Goal: Task Accomplishment & Management: Use online tool/utility

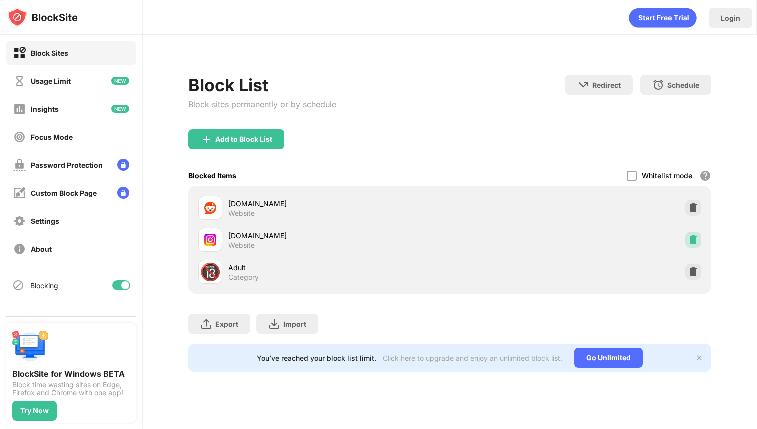
click at [699, 238] on div at bounding box center [693, 240] width 16 height 16
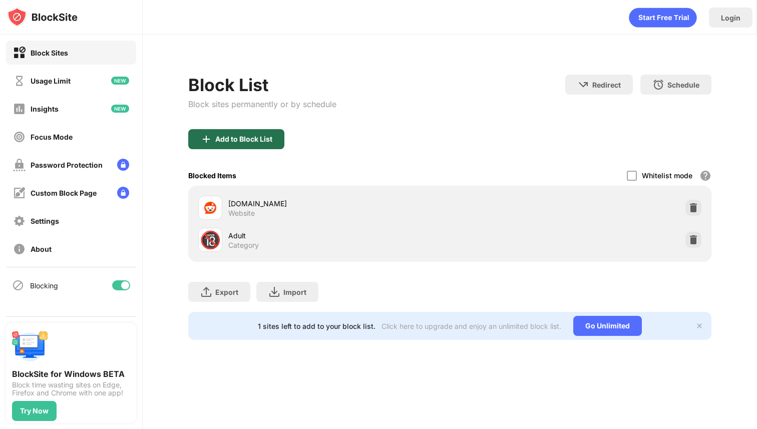
click at [229, 132] on div "Add to Block List" at bounding box center [236, 139] width 96 height 20
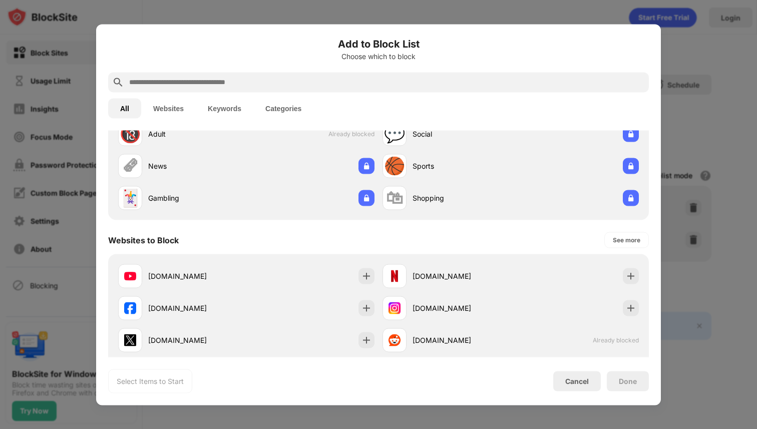
scroll to position [54, 0]
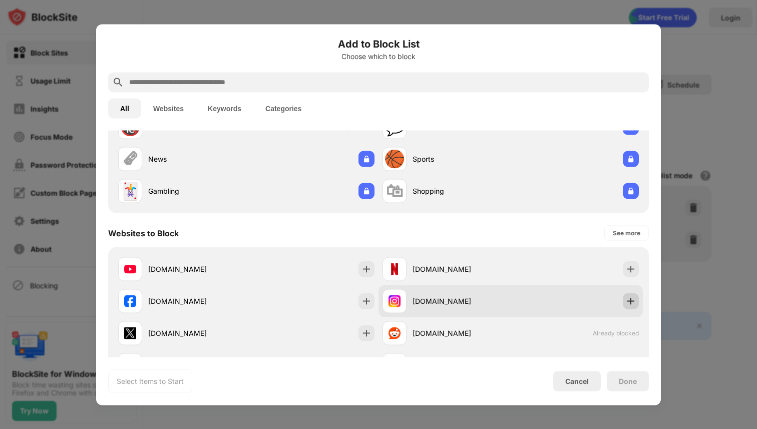
click at [634, 301] on img at bounding box center [631, 301] width 10 height 10
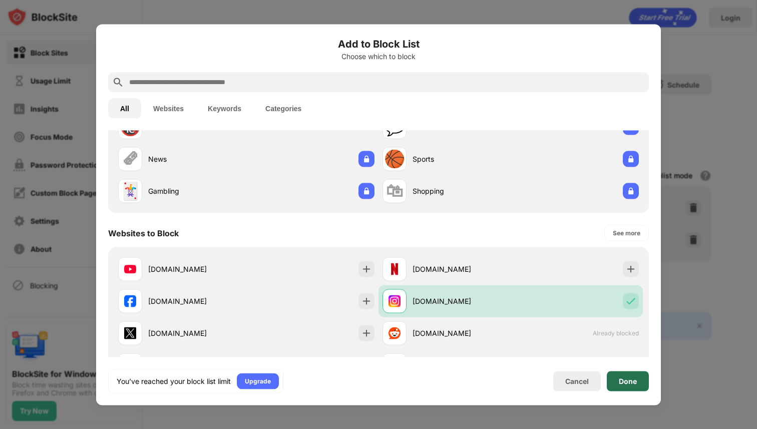
click at [628, 379] on div "Done" at bounding box center [628, 381] width 18 height 8
